Goal: Obtain resource: Download file/media

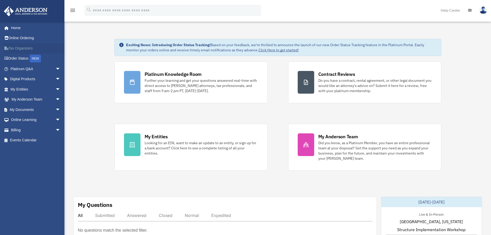
click at [23, 48] on link "Tax Organizers" at bounding box center [36, 48] width 65 height 10
click at [20, 29] on link "Home" at bounding box center [36, 28] width 65 height 10
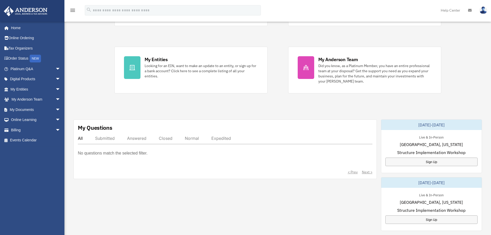
scroll to position [77, 0]
click at [47, 110] on link "My Documents arrow_drop_down" at bounding box center [36, 109] width 65 height 10
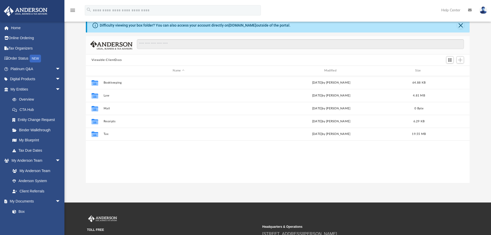
scroll to position [26, 0]
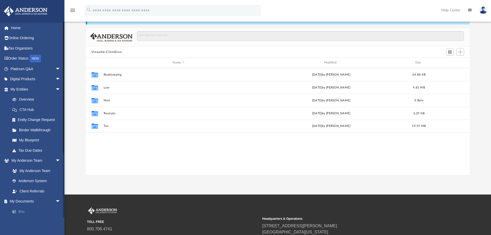
click at [20, 211] on link "Box" at bounding box center [37, 211] width 61 height 10
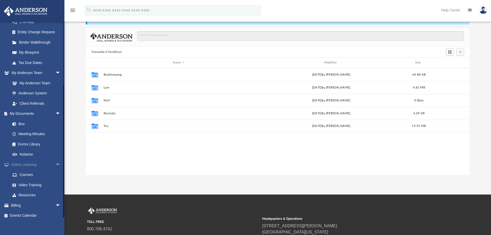
scroll to position [92, 0]
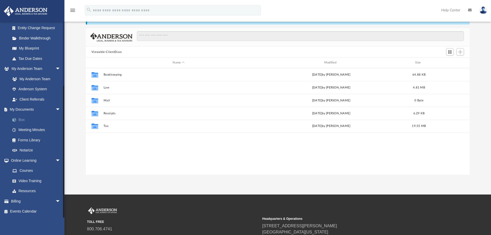
click at [23, 120] on link "Box" at bounding box center [37, 120] width 61 height 10
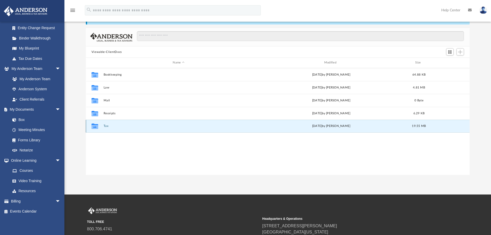
click at [106, 126] on button "Tax" at bounding box center [178, 125] width 150 height 3
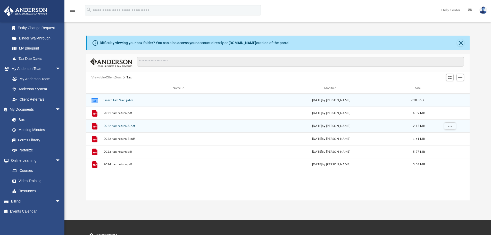
scroll to position [0, 0]
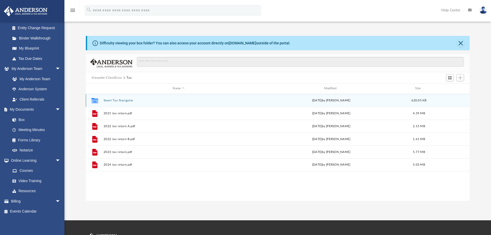
click at [120, 101] on button "Smart Tax Navigator" at bounding box center [178, 100] width 150 height 3
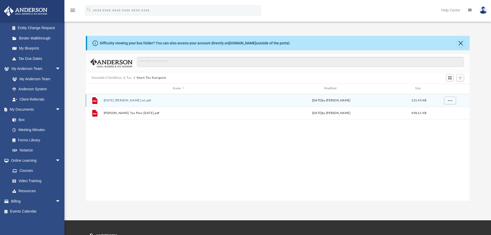
click at [140, 100] on button "08.22.2025 Campbell, William - Nestor Reyes_Summary.txt.pdf" at bounding box center [178, 100] width 150 height 3
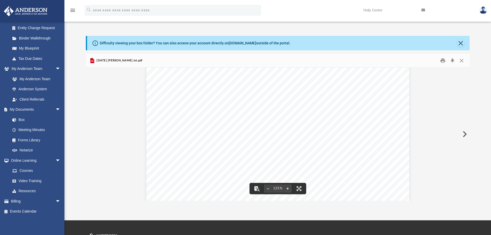
scroll to position [52, 0]
